Goal: Use online tool/utility: Utilize a website feature to perform a specific function

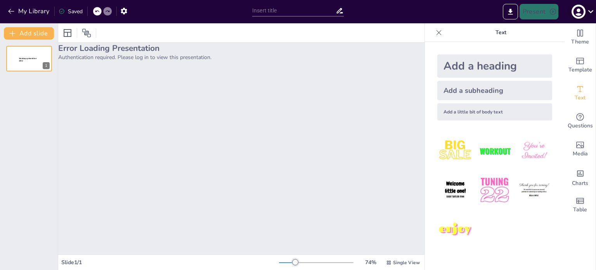
click at [576, 13] on icon "button" at bounding box center [578, 12] width 10 height 10
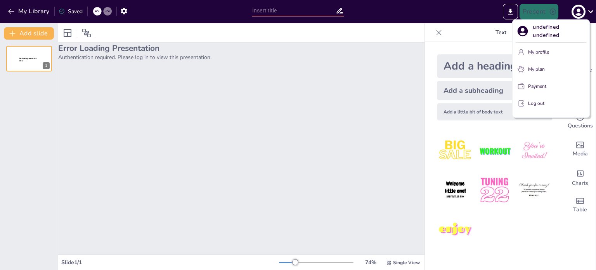
click at [533, 28] on p "undefined undefined" at bounding box center [560, 31] width 54 height 16
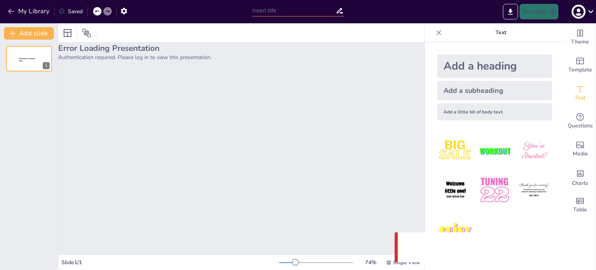
click at [450, 258] on div "Your request was made with invalid credentials." at bounding box center [492, 247] width 194 height 30
click at [247, 214] on div "Error Loading Presentation Authentication required. Please log in to view this …" at bounding box center [241, 148] width 366 height 211
